Goal: Transaction & Acquisition: Purchase product/service

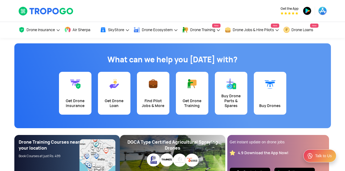
click at [81, 98] on div "Get Drone Insurance" at bounding box center [75, 103] width 26 height 10
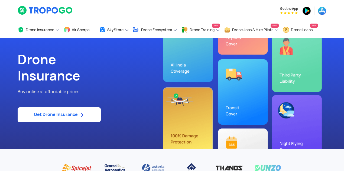
click at [75, 118] on link "Get Drone Insurance" at bounding box center [59, 114] width 83 height 15
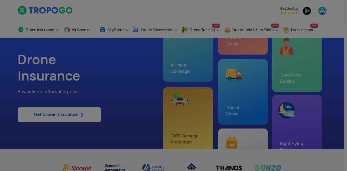
click at [119, 32] on input "text" at bounding box center [64, 25] width 112 height 13
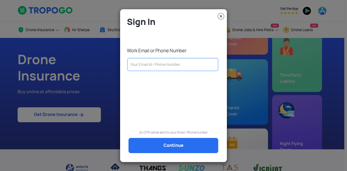
click at [171, 59] on input "text" at bounding box center [172, 64] width 91 height 13
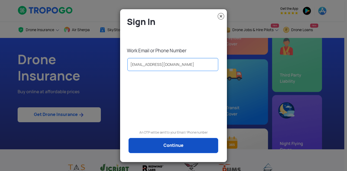
type input "krupa.sagar@redwinglabs.in"
click at [162, 146] on link "Continue" at bounding box center [173, 145] width 90 height 15
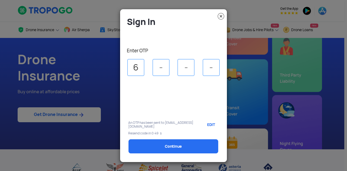
type input "6"
type input "7"
type input "3"
select select "1000000"
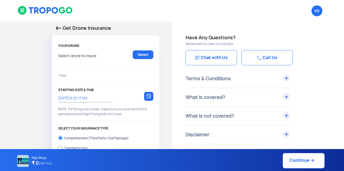
type input "11/9/2025, 6:33:00 PM"
click at [144, 58] on link "Select" at bounding box center [143, 54] width 21 height 9
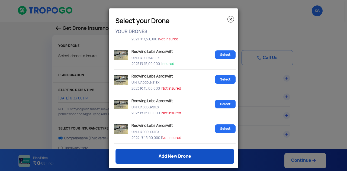
scroll to position [164, 0]
click at [165, 161] on link "Add New Drone" at bounding box center [174, 156] width 119 height 15
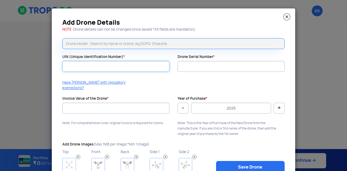
click at [117, 63] on input "UIN (Unique Identification Number) *" at bounding box center [115, 66] width 107 height 11
paste input "UA00MFKS1EX"
type input "UA00MFKS1EX"
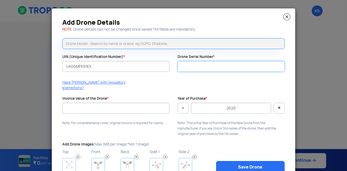
click at [208, 64] on input "Drone Serial Number *" at bounding box center [230, 66] width 107 height 11
paste input "RW012024R032"
type input "RW012024R032"
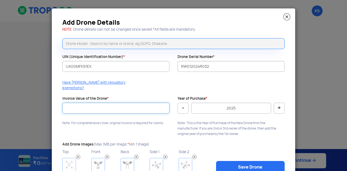
click at [110, 103] on input "Invoice Value of the Drone *" at bounding box center [115, 108] width 107 height 11
click at [284, 18] on img at bounding box center [286, 16] width 7 height 7
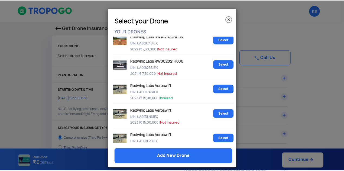
scroll to position [132, 0]
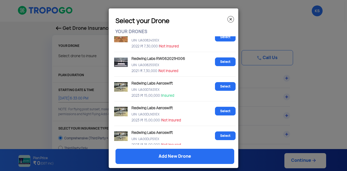
click at [155, 81] on p "Redwing Labs Aeroswift" at bounding box center [161, 82] width 62 height 6
click at [227, 18] on img at bounding box center [230, 19] width 6 height 6
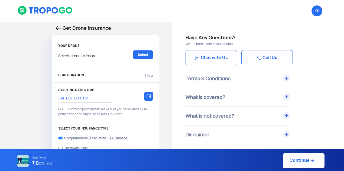
click at [58, 28] on img at bounding box center [58, 28] width 5 height 4
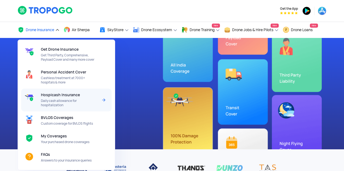
scroll to position [38, 0]
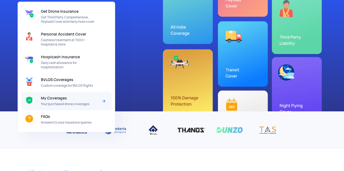
click at [68, 106] on span "Your purchased drone coverages" at bounding box center [69, 104] width 57 height 4
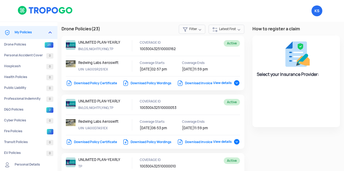
select select "National Insurance"
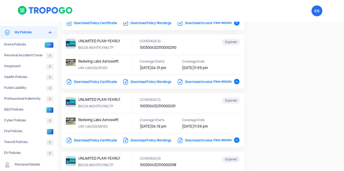
scroll to position [789, 0]
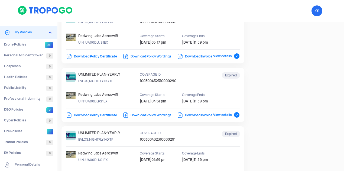
click at [234, 58] on span "View details" at bounding box center [226, 56] width 27 height 4
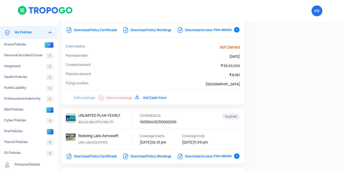
scroll to position [796, 0]
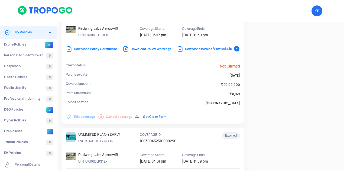
click at [201, 51] on link "Download Invoice" at bounding box center [194, 49] width 35 height 4
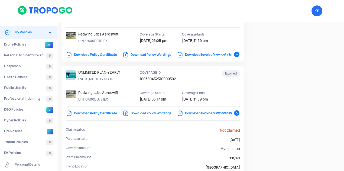
scroll to position [732, 0]
click at [227, 18] on span "Expired" at bounding box center [231, 15] width 18 height 6
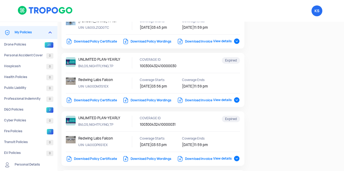
scroll to position [263, 0]
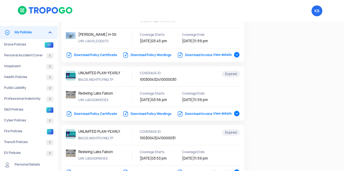
click at [136, 116] on link "Download Policy Wordings" at bounding box center [146, 114] width 49 height 4
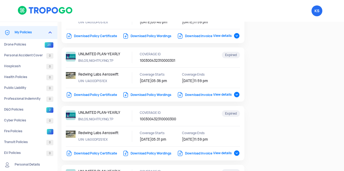
scroll to position [579, 0]
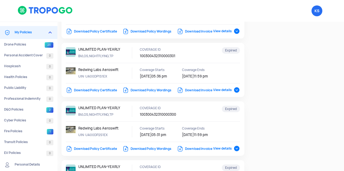
click at [107, 34] on link "Download Policy Certificate" at bounding box center [91, 31] width 51 height 4
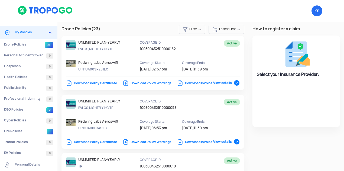
select select "National Insurance"
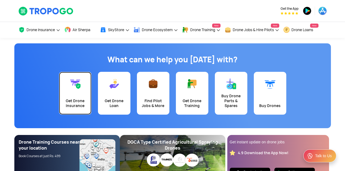
drag, startPoint x: 0, startPoint y: 0, endPoint x: 81, endPoint y: 93, distance: 123.6
click at [81, 93] on link "Get Drone Insurance" at bounding box center [75, 93] width 32 height 43
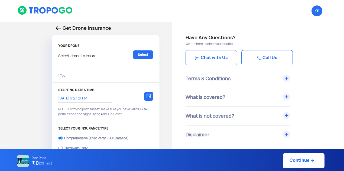
select select "1000000"
type input "11/9/2025, 6:37:00 PM"
click at [147, 55] on link "Select" at bounding box center [143, 54] width 21 height 9
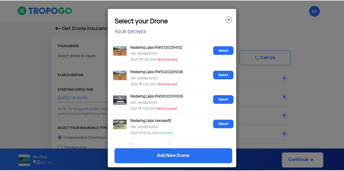
scroll to position [180, 0]
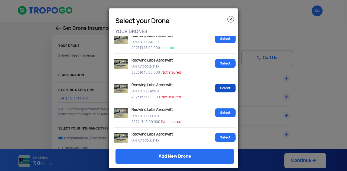
click at [221, 87] on link "Select" at bounding box center [225, 88] width 21 height 9
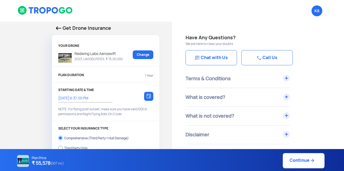
scroll to position [75, 0]
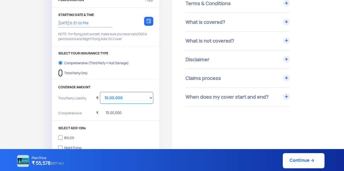
click at [60, 70] on input "Third Party Only" at bounding box center [60, 73] width 4 height 8
radio input "true"
select select "2000000"
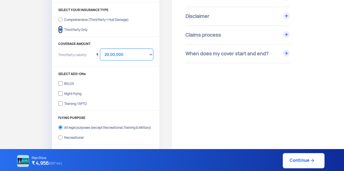
scroll to position [143, 0]
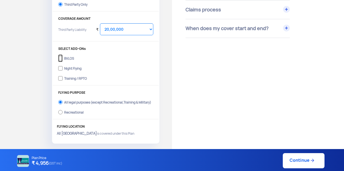
click at [58, 56] on input "BVLOS" at bounding box center [60, 58] width 4 height 8
checkbox input "true"
click at [62, 69] on input "Night Flying" at bounding box center [60, 68] width 4 height 8
checkbox input "true"
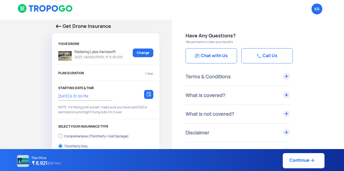
scroll to position [0, 0]
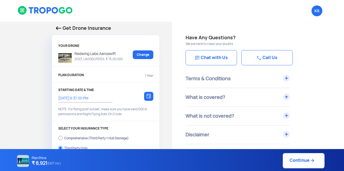
click at [99, 55] on p "Redwing Labs Aeroswift" at bounding box center [97, 53] width 51 height 6
click at [58, 27] on img at bounding box center [58, 28] width 5 height 4
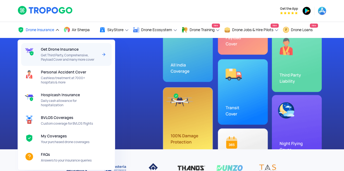
click at [58, 57] on span "Get Third Party, Comprehensive, Payload Cover and many more cover" at bounding box center [69, 57] width 57 height 9
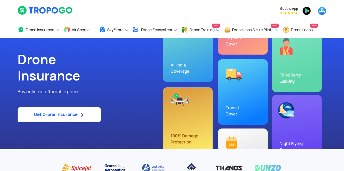
click at [51, 113] on link "Get Drone Insurance" at bounding box center [59, 114] width 83 height 15
select select "1000000"
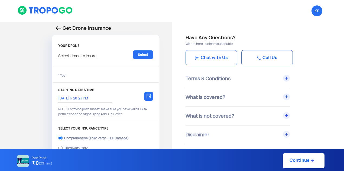
type input "11/9/2025, 6:38:00 PM"
click at [139, 59] on div "Select drone to insure Select" at bounding box center [105, 57] width 95 height 14
click at [143, 56] on link "Select" at bounding box center [143, 54] width 21 height 9
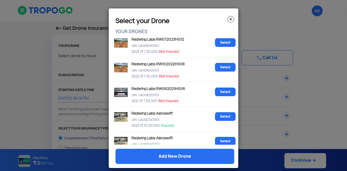
scroll to position [113, 0]
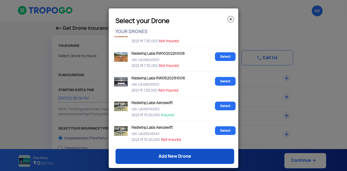
click at [180, 156] on link "Add New Drone" at bounding box center [174, 156] width 119 height 15
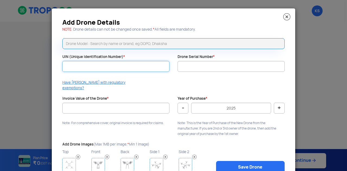
click at [99, 63] on input "UIN (Unique Identification Number) *" at bounding box center [115, 66] width 107 height 11
paste input "UA00MFKS1EX"
type input "UA00MFKS1EX"
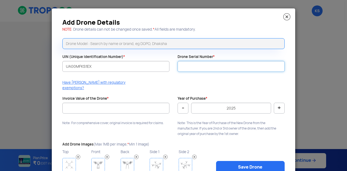
click at [178, 67] on input "Drone Serial Number *" at bounding box center [230, 66] width 107 height 11
paste input "RW012024R032"
type input "RW012024R032"
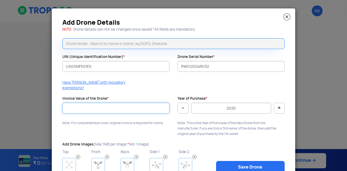
click at [124, 105] on input "Invoice Value of the Drone *" at bounding box center [115, 108] width 107 height 11
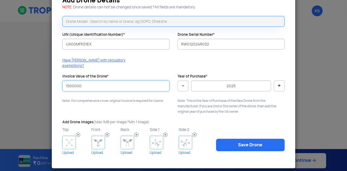
type input "1500000"
click at [182, 81] on button "-" at bounding box center [182, 85] width 11 height 11
type input "2024"
click at [68, 138] on img at bounding box center [69, 143] width 14 height 14
click at [102, 141] on img at bounding box center [98, 143] width 14 height 14
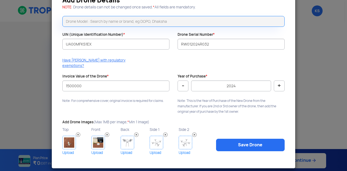
click at [125, 138] on img at bounding box center [127, 143] width 14 height 14
click at [147, 139] on div "Back Upload" at bounding box center [134, 141] width 29 height 30
click at [155, 140] on img at bounding box center [156, 143] width 14 height 14
click at [178, 138] on img at bounding box center [185, 143] width 14 height 14
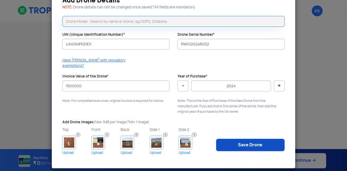
click at [233, 139] on link "Save Drone" at bounding box center [250, 145] width 68 height 12
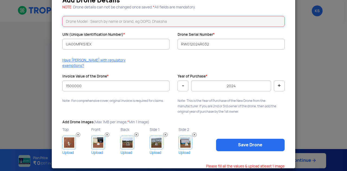
click at [160, 20] on input "text" at bounding box center [173, 21] width 222 height 11
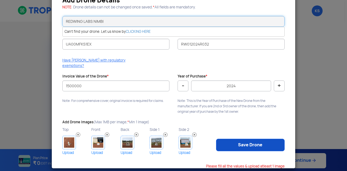
type input "REDWING LABS NIMBI"
click at [241, 139] on link "Save Drone" at bounding box center [250, 145] width 68 height 12
click at [271, 139] on link "Save Drone" at bounding box center [250, 145] width 68 height 12
click at [252, 139] on link "Save Drone" at bounding box center [250, 145] width 68 height 12
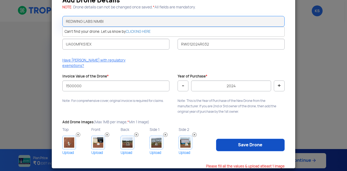
click at [252, 139] on link "Save Drone" at bounding box center [250, 145] width 68 height 12
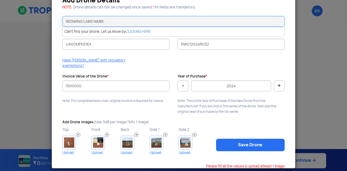
click at [297, 65] on modal-container "Add Drone Details NOTE : Drone details can not be changed once saved. * All fie…" at bounding box center [173, 85] width 347 height 171
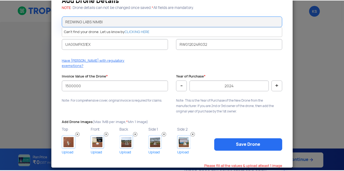
scroll to position [0, 0]
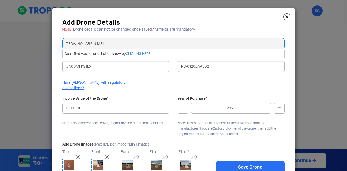
click at [285, 16] on img at bounding box center [286, 16] width 7 height 7
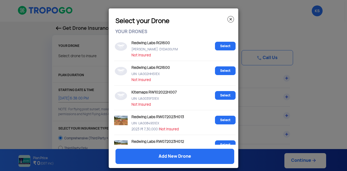
click at [229, 19] on img at bounding box center [230, 19] width 6 height 6
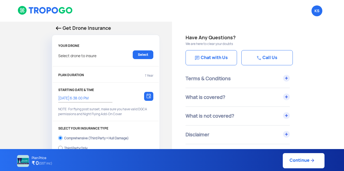
click at [254, 59] on link "Call Us" at bounding box center [266, 57] width 51 height 15
click at [259, 38] on h4 "Have Any Questions?" at bounding box center [257, 38] width 145 height 8
click at [61, 28] on p "Get Drone Insurance" at bounding box center [106, 28] width 100 height 8
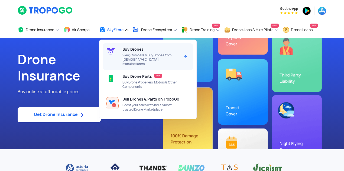
click at [130, 54] on span "View, Compare & Buy Drones from Indian manufacturers" at bounding box center [150, 59] width 57 height 13
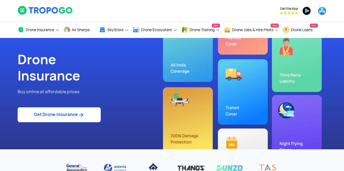
click at [66, 118] on link "Get Drone Insurance" at bounding box center [59, 114] width 83 height 15
select select "1000000"
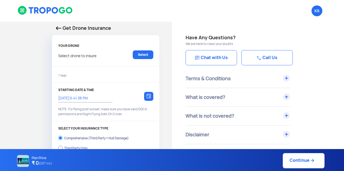
type input "11/9/2025, 6:51:00 PM"
click at [146, 55] on link "Select" at bounding box center [143, 54] width 21 height 9
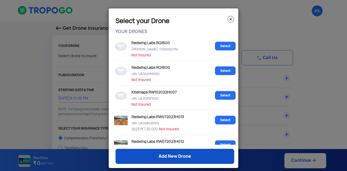
click at [159, 155] on link "Add New Drone" at bounding box center [174, 156] width 119 height 15
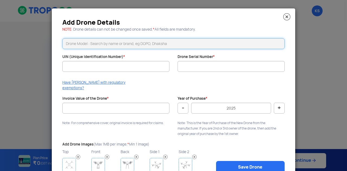
click at [191, 44] on input "text" at bounding box center [173, 43] width 222 height 11
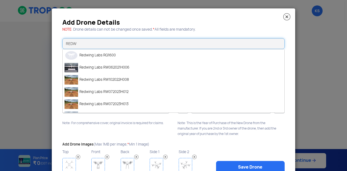
type input "REDW"
click at [286, 17] on img at bounding box center [286, 16] width 7 height 7
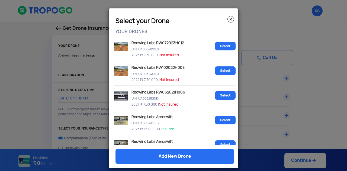
scroll to position [104, 0]
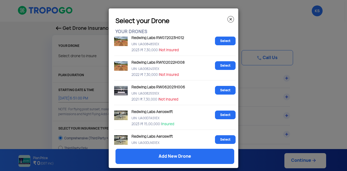
click at [228, 20] on img at bounding box center [230, 19] width 6 height 6
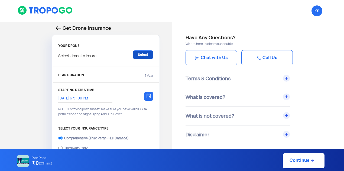
click at [143, 58] on link "Select" at bounding box center [143, 54] width 21 height 9
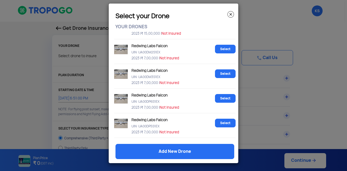
scroll to position [481, 0]
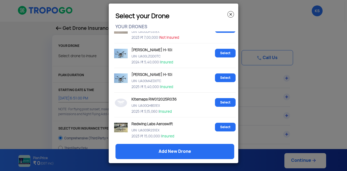
click at [231, 14] on img at bounding box center [230, 14] width 6 height 6
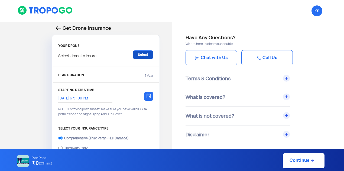
click at [146, 57] on link "Select" at bounding box center [143, 54] width 21 height 9
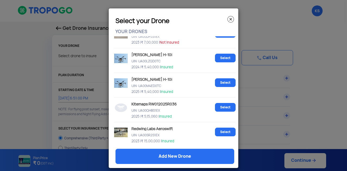
scroll to position [5, 0]
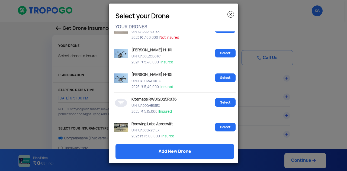
click at [230, 15] on img at bounding box center [230, 14] width 6 height 6
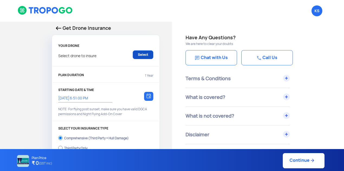
click at [142, 54] on link "Select" at bounding box center [143, 54] width 21 height 9
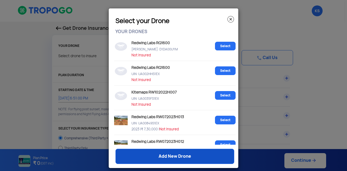
click at [153, 153] on link "Add New Drone" at bounding box center [174, 156] width 119 height 15
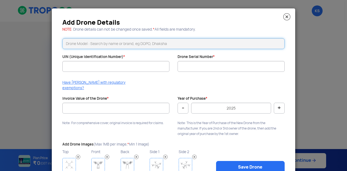
click at [192, 44] on input "text" at bounding box center [173, 43] width 222 height 11
paste input "RW012024R032"
type input "RW012024R032"
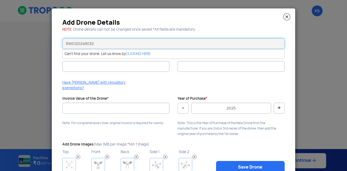
drag, startPoint x: 135, startPoint y: 48, endPoint x: 44, endPoint y: 43, distance: 91.1
click at [44, 43] on modal-container "Add Drone Details NOTE : Drone details can not be changed once saved. * All fie…" at bounding box center [173, 85] width 347 height 171
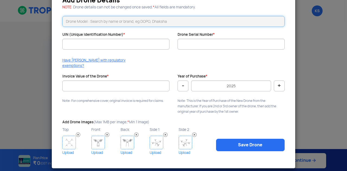
scroll to position [0, 0]
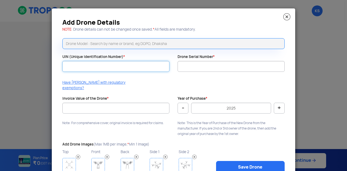
click at [140, 65] on input "UIN (Unique Identification Number) *" at bounding box center [115, 66] width 107 height 11
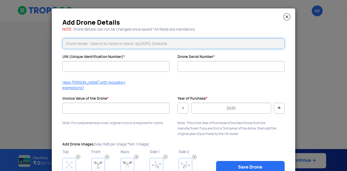
click at [159, 41] on input "text" at bounding box center [173, 43] width 222 height 11
click at [115, 47] on input "text" at bounding box center [173, 43] width 222 height 11
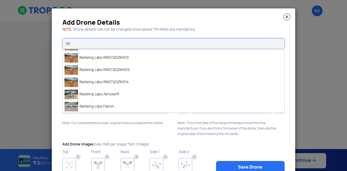
scroll to position [363, 0]
type input "R"
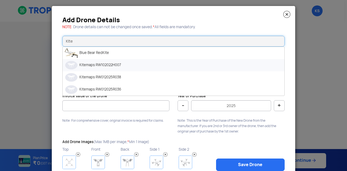
scroll to position [0, 0]
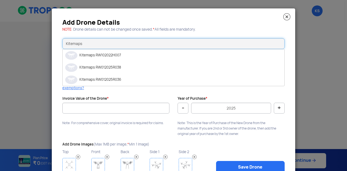
type input "Kitemaps"
click at [284, 18] on img at bounding box center [286, 16] width 7 height 7
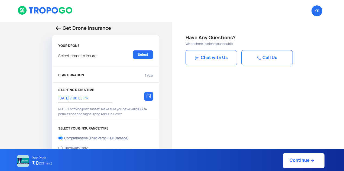
select select "1000000"
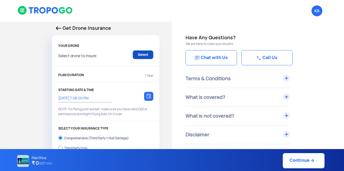
click at [146, 54] on link "Select" at bounding box center [143, 54] width 21 height 9
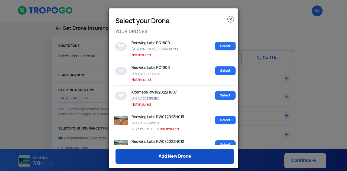
click at [168, 156] on link "Add New Drone" at bounding box center [174, 156] width 119 height 15
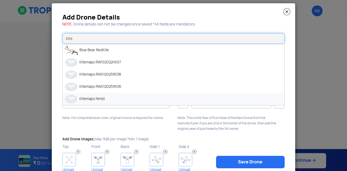
scroll to position [5, 0]
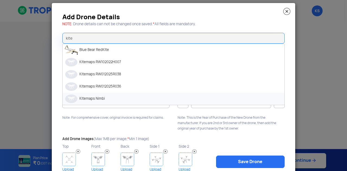
click at [122, 97] on li "Kitemaps Nimbi" at bounding box center [173, 99] width 221 height 12
type input "Kitemaps Nimbi"
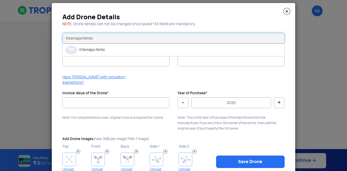
click at [151, 37] on input "Kitemaps Nimbi" at bounding box center [173, 38] width 222 height 11
drag, startPoint x: 151, startPoint y: 37, endPoint x: 53, endPoint y: 35, distance: 98.0
click at [53, 35] on div "Add Drone Details NOTE : Drone details can not be changed once saved. * All fie…" at bounding box center [173, 94] width 243 height 182
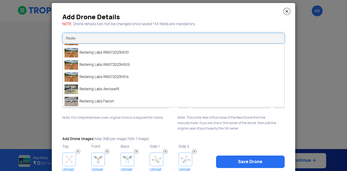
scroll to position [71, 0]
click at [115, 86] on li "Redwing Labs Aeroswift" at bounding box center [173, 89] width 221 height 12
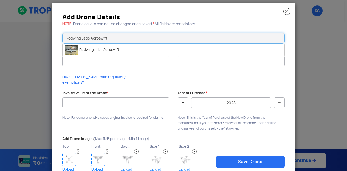
click at [114, 37] on input "Redwing Labs Aeroswift" at bounding box center [173, 38] width 222 height 11
click at [94, 50] on li "Redwing Labs Aeroswift" at bounding box center [173, 50] width 221 height 12
click at [127, 37] on input "Redwing Labs Aeroswift" at bounding box center [173, 38] width 222 height 11
click at [104, 51] on li "Redwing Labs Aeroswift" at bounding box center [173, 50] width 221 height 12
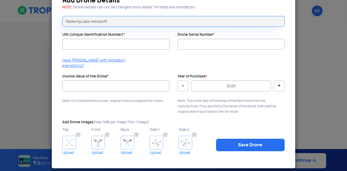
scroll to position [0, 0]
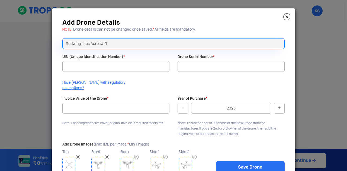
click at [119, 49] on div "Redwing Labs Aeroswift" at bounding box center [173, 43] width 230 height 19
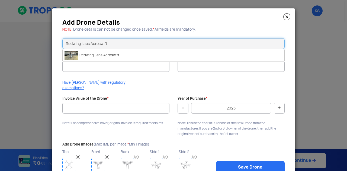
click at [122, 47] on input "Redwing Labs Aeroswift" at bounding box center [173, 43] width 222 height 11
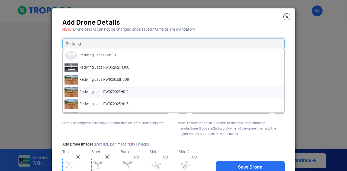
scroll to position [71, 0]
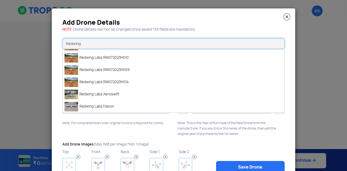
type input "Redwing"
click at [285, 17] on img at bounding box center [286, 16] width 7 height 7
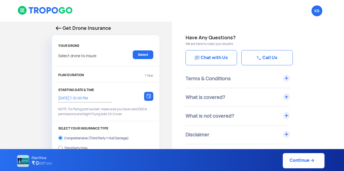
select select "1000000"
click at [142, 53] on link "Select" at bounding box center [143, 54] width 21 height 9
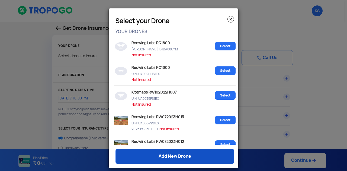
click at [151, 160] on link "Add New Drone" at bounding box center [174, 156] width 119 height 15
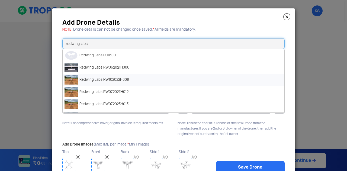
scroll to position [83, 0]
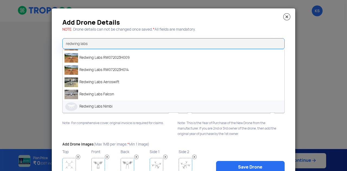
click at [118, 105] on li "Redwing Labs Nimbi" at bounding box center [173, 106] width 221 height 12
type input "Redwing Labs Nimbi"
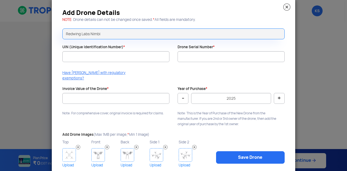
scroll to position [0, 0]
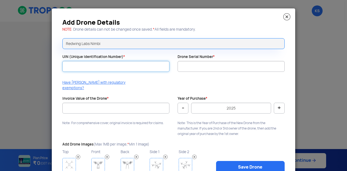
click at [111, 69] on input "UIN (Unique Identification Number) *" at bounding box center [115, 66] width 107 height 11
paste input "UA00MFKS1EX"
type input "UA00MFKS1EX"
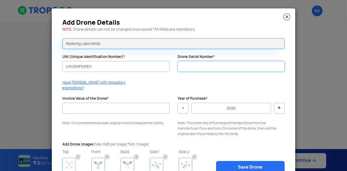
click at [215, 66] on input "Drone Serial Number *" at bounding box center [230, 66] width 107 height 11
paste input "RW012024R032"
type input "RW012024R032"
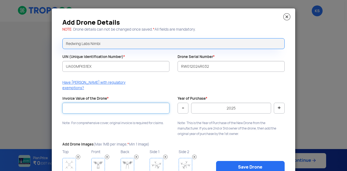
click at [123, 103] on input "Invoice Value of the Drone *" at bounding box center [115, 108] width 107 height 11
type input "1500000"
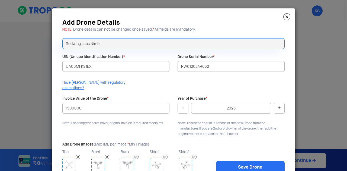
click at [182, 104] on button "-" at bounding box center [182, 108] width 11 height 11
type input "2024"
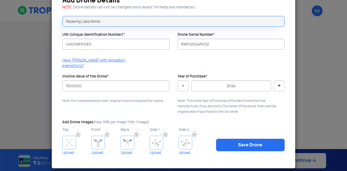
click at [65, 136] on img at bounding box center [69, 143] width 14 height 14
click at [93, 142] on img at bounding box center [98, 143] width 14 height 14
click at [126, 140] on img at bounding box center [127, 143] width 14 height 14
click at [152, 137] on img at bounding box center [156, 143] width 14 height 14
click at [182, 139] on img at bounding box center [185, 143] width 14 height 14
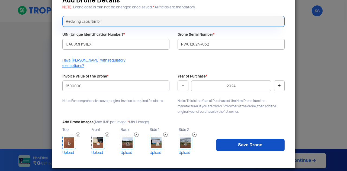
click at [238, 139] on link "Save Drone" at bounding box center [250, 145] width 68 height 12
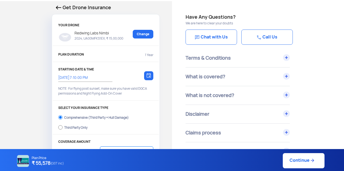
scroll to position [61, 0]
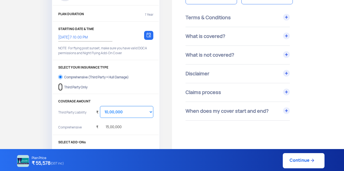
click at [60, 86] on input "Third Party Only" at bounding box center [60, 87] width 4 height 8
radio input "true"
select select "2000000"
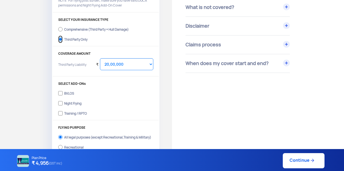
scroll to position [136, 0]
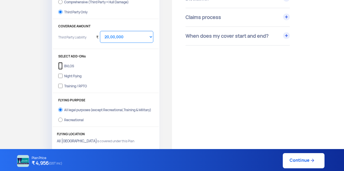
click at [62, 63] on input "BVLOS" at bounding box center [60, 66] width 4 height 8
checkbox input "true"
click at [61, 77] on input "Night Flying" at bounding box center [60, 76] width 4 height 8
checkbox input "true"
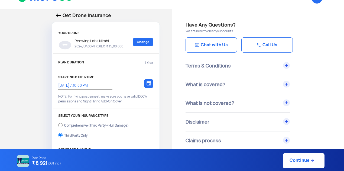
scroll to position [0, 0]
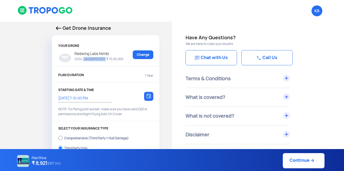
drag, startPoint x: 105, startPoint y: 58, endPoint x: 83, endPoint y: 59, distance: 21.7
click at [83, 59] on p "2024, UA00MFKS1EX, ₹ 15,00,000" at bounding box center [97, 59] width 51 height 4
copy p "UA00MFKS1EX"
